Goal: Find specific page/section: Find specific page/section

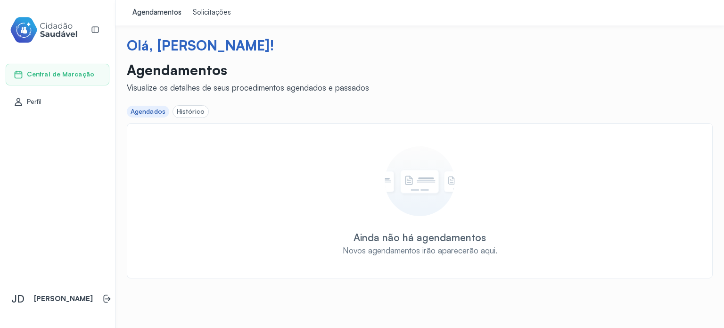
click at [188, 113] on div "Histórico" at bounding box center [191, 112] width 28 height 8
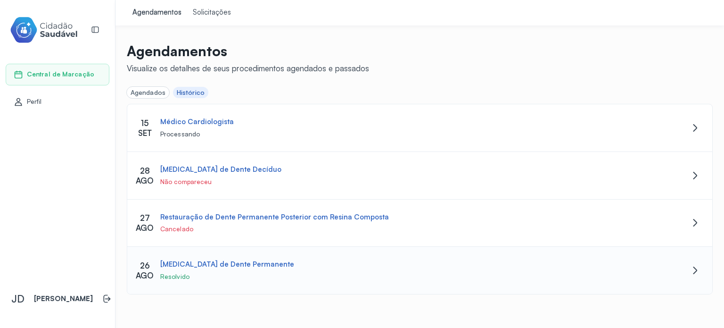
click at [273, 268] on div "[MEDICAL_DATA] de Dente Permanente Resolvido" at bounding box center [396, 270] width 478 height 21
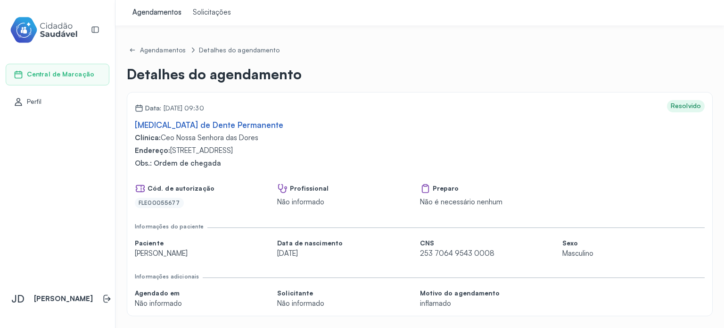
click at [220, 15] on div "Solicitações" at bounding box center [212, 12] width 38 height 9
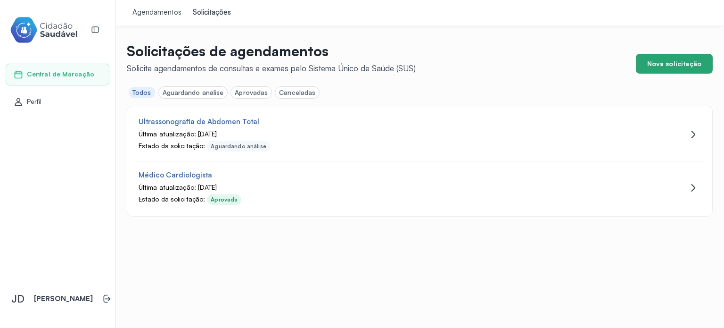
click at [664, 54] on button "Nova solicitação" at bounding box center [674, 64] width 77 height 20
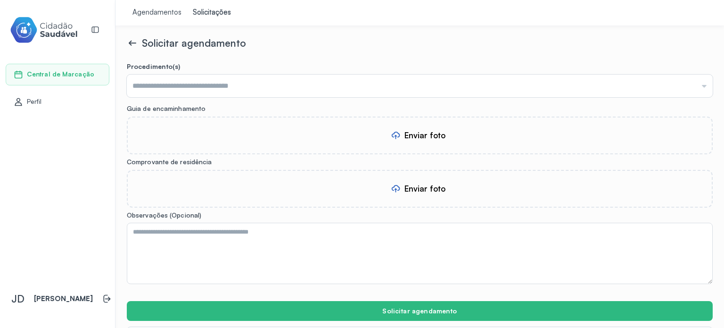
click at [142, 16] on div "Agendamentos" at bounding box center [157, 12] width 49 height 9
